Goal: Find specific page/section: Find specific page/section

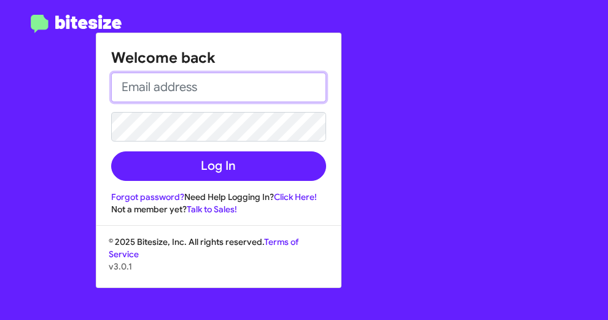
click at [164, 80] on input "email" at bounding box center [218, 87] width 215 height 29
type input "[EMAIL_ADDRESS][DOMAIN_NAME]"
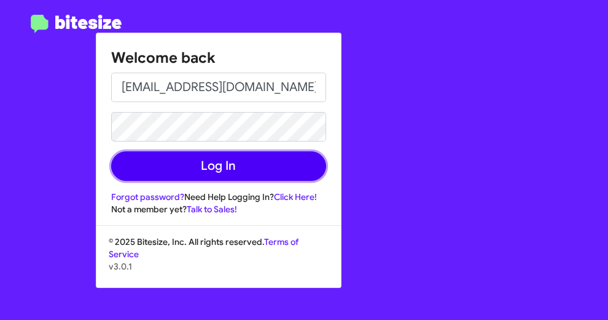
click at [134, 156] on button "Log In" at bounding box center [218, 165] width 215 height 29
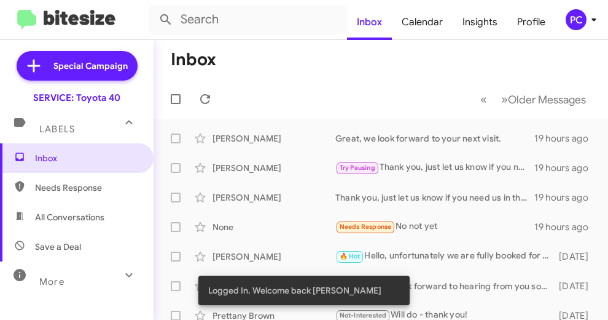
click at [85, 191] on span "Needs Response" at bounding box center [87, 187] width 104 height 12
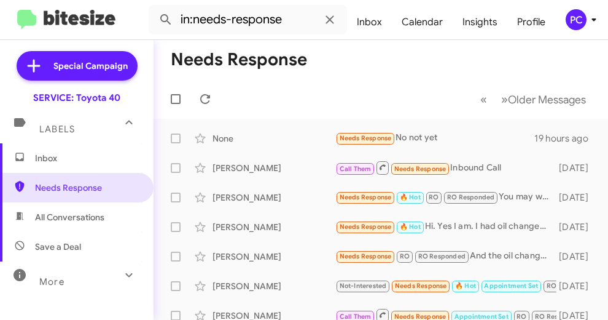
click at [85, 218] on span "All Conversations" at bounding box center [69, 217] width 69 height 12
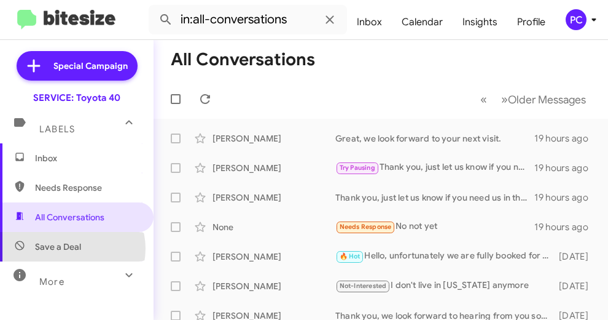
click at [72, 248] on span "Save a Deal" at bounding box center [58, 246] width 46 height 12
type input "in:not-interested"
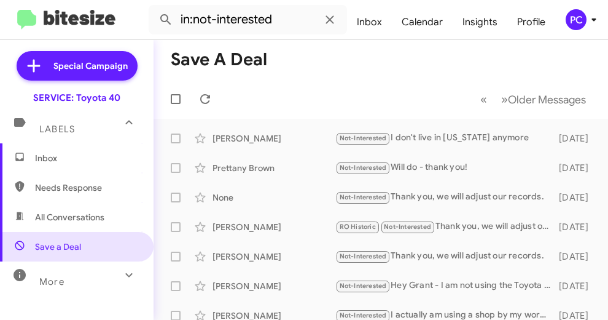
click at [51, 156] on span "Inbox" at bounding box center [87, 158] width 104 height 12
